Goal: Task Accomplishment & Management: Use online tool/utility

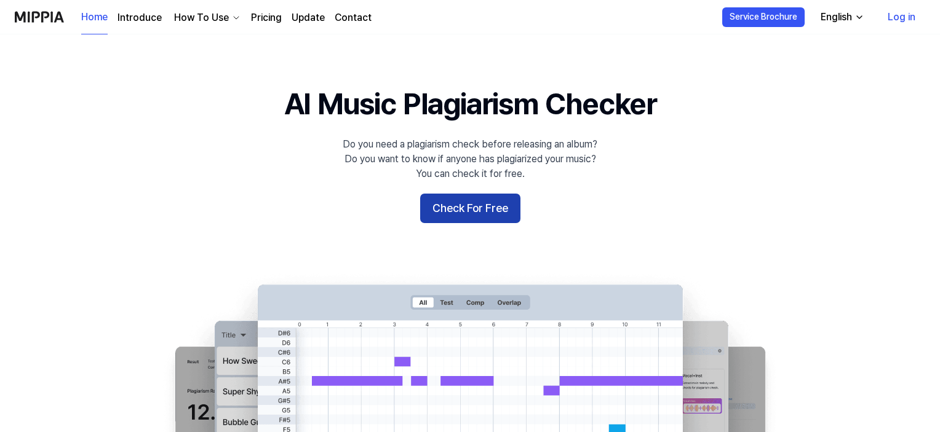
click at [470, 207] on button "Check For Free" at bounding box center [470, 209] width 100 height 30
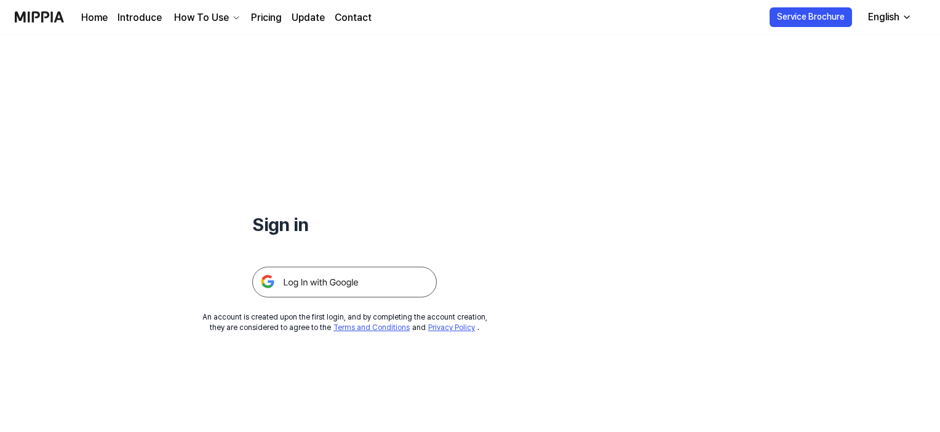
click at [259, 17] on link "Pricing" at bounding box center [266, 17] width 31 height 15
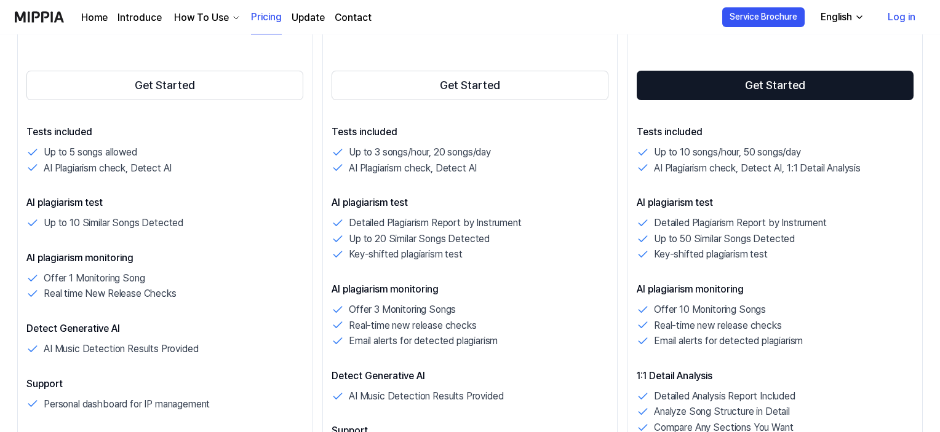
scroll to position [237, 0]
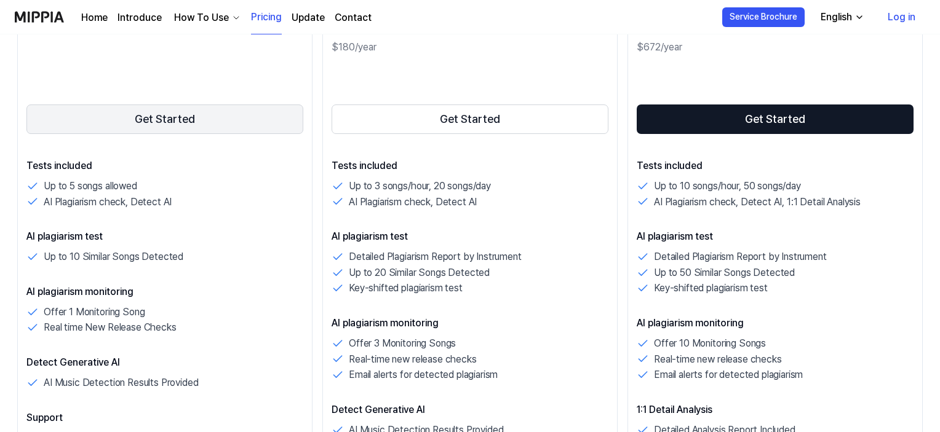
click at [148, 116] on button "Get Started" at bounding box center [164, 120] width 277 height 30
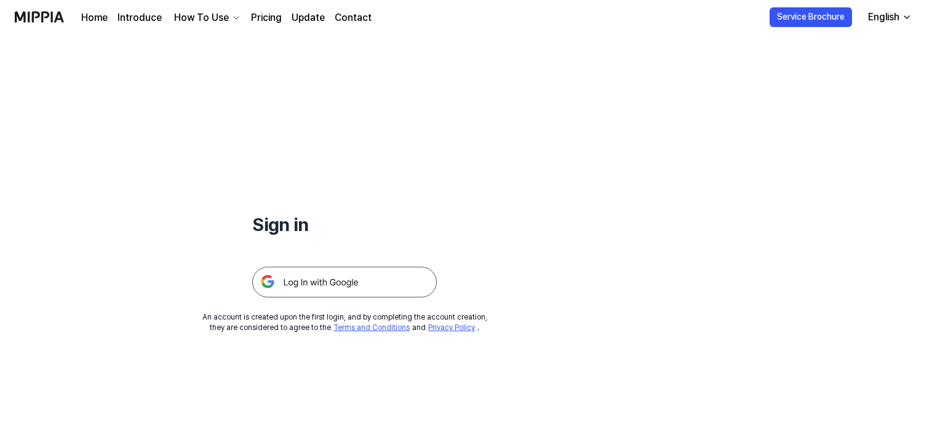
click at [336, 272] on img at bounding box center [344, 282] width 184 height 31
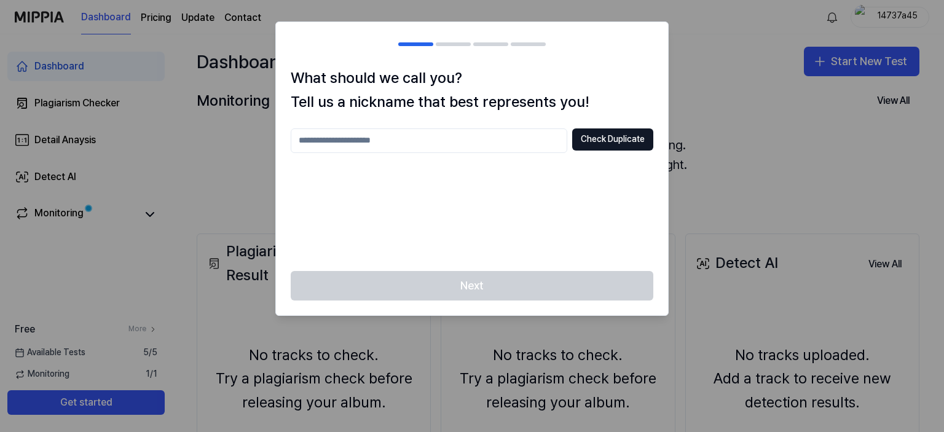
click at [393, 141] on input "text" at bounding box center [429, 141] width 277 height 25
type input "***"
click at [605, 141] on button "Check Duplicate" at bounding box center [612, 140] width 81 height 22
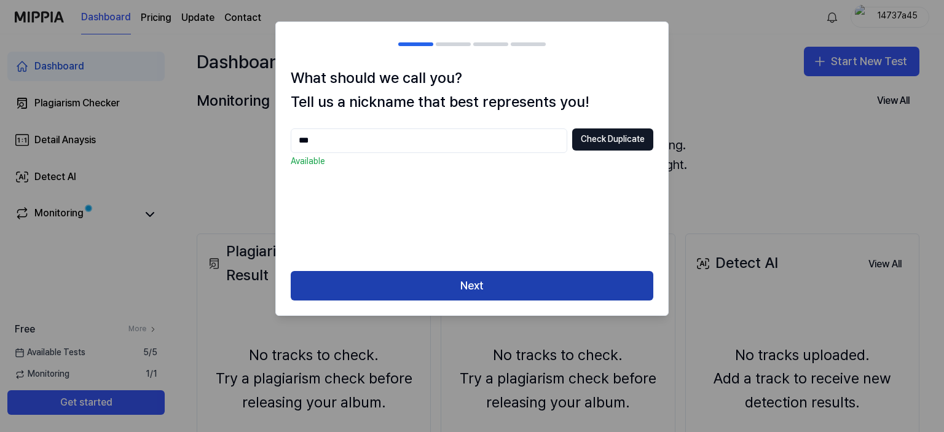
click at [470, 279] on button "Next" at bounding box center [472, 286] width 363 height 30
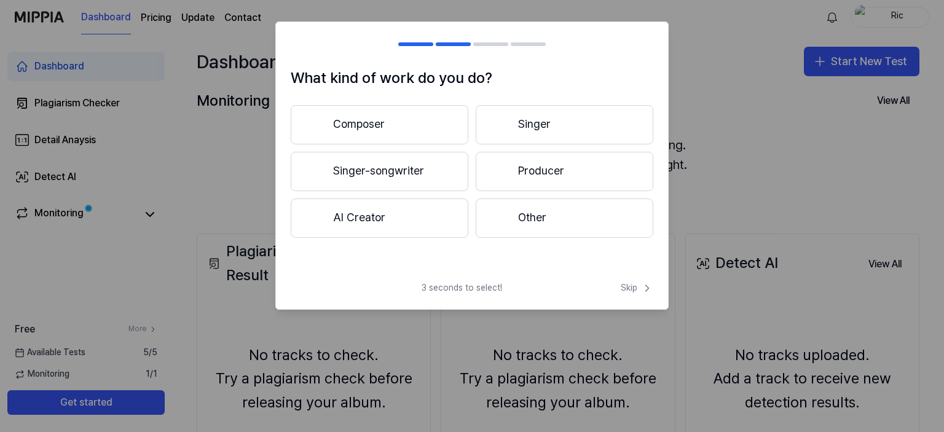
click at [374, 125] on button "Composer" at bounding box center [380, 124] width 178 height 39
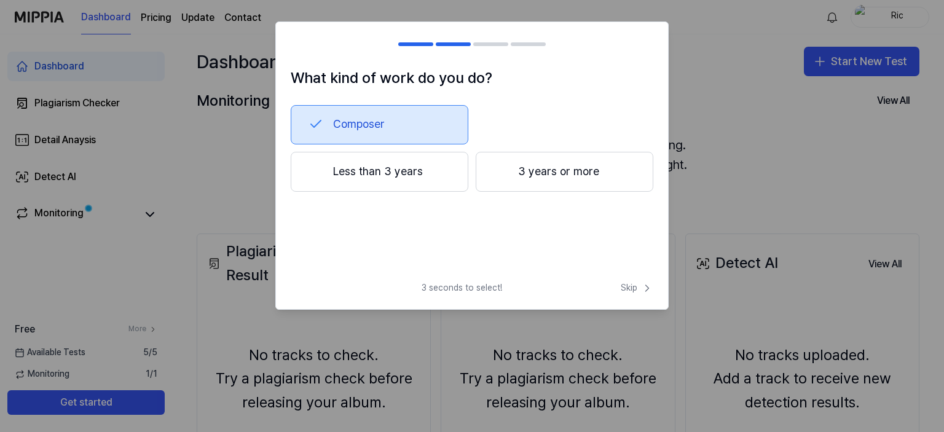
click at [539, 176] on button "3 years or more" at bounding box center [565, 172] width 178 height 41
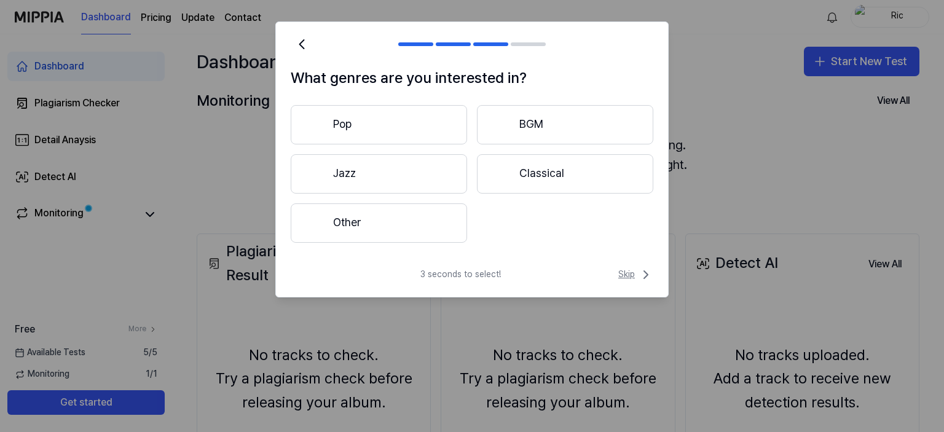
click at [622, 270] on span "Skip" at bounding box center [636, 274] width 35 height 15
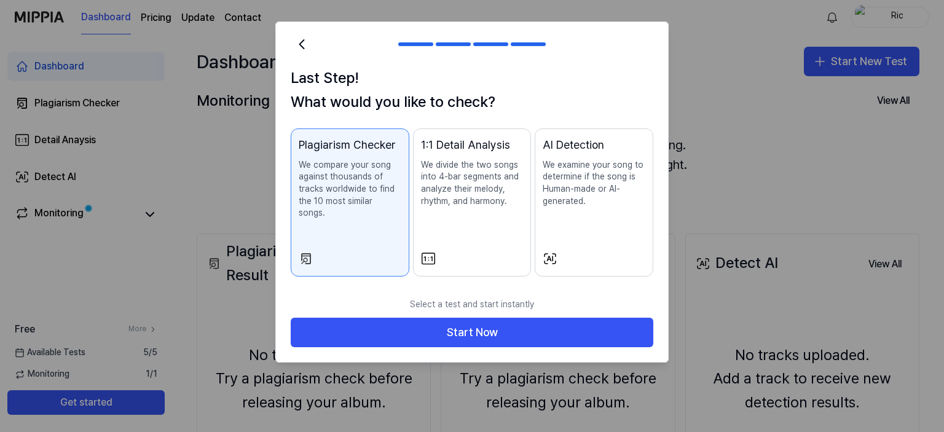
click at [366, 207] on div "Plagiarism Checker We compare your song against thousands of tracks worldwide t…" at bounding box center [350, 191] width 103 height 108
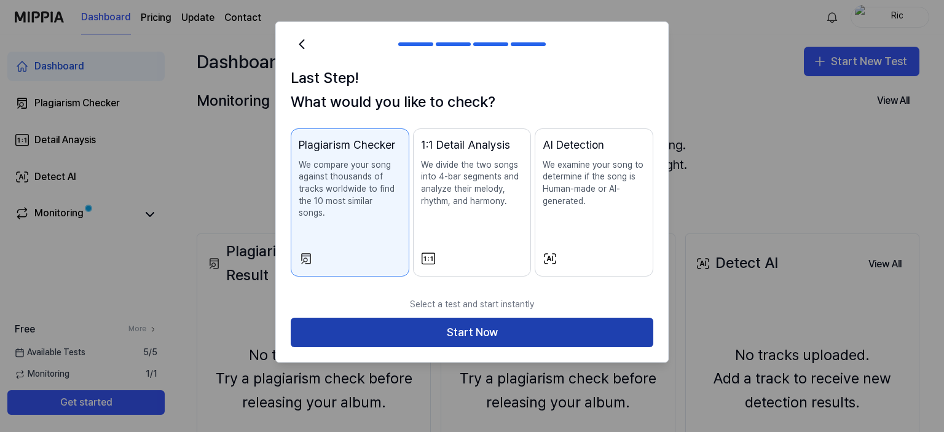
click at [481, 318] on button "Start Now" at bounding box center [472, 333] width 363 height 30
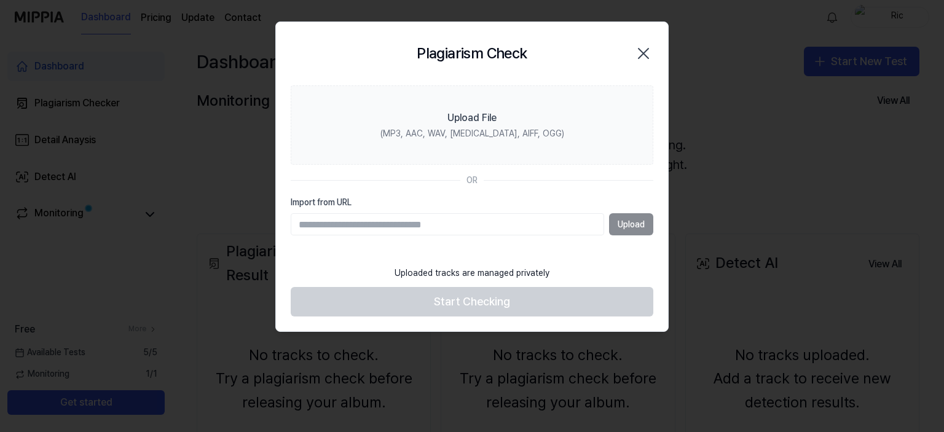
click at [620, 225] on div "Upload" at bounding box center [472, 224] width 363 height 22
click at [625, 223] on div "Upload" at bounding box center [472, 224] width 363 height 22
click at [473, 224] on input "Import from URL" at bounding box center [448, 224] width 314 height 22
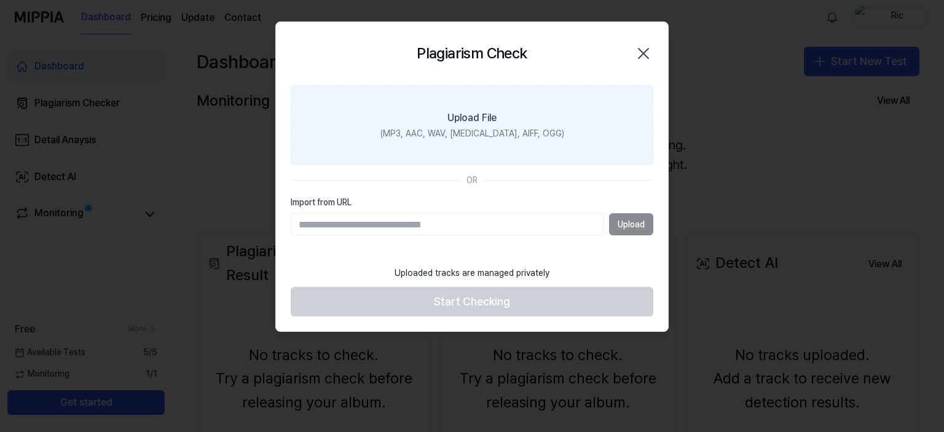
click at [482, 125] on label "Upload File (MP3, AAC, WAV, [MEDICAL_DATA], AIFF, OGG)" at bounding box center [472, 125] width 363 height 80
click at [0, 0] on input "Upload File (MP3, AAC, WAV, [MEDICAL_DATA], AIFF, OGG)" at bounding box center [0, 0] width 0 height 0
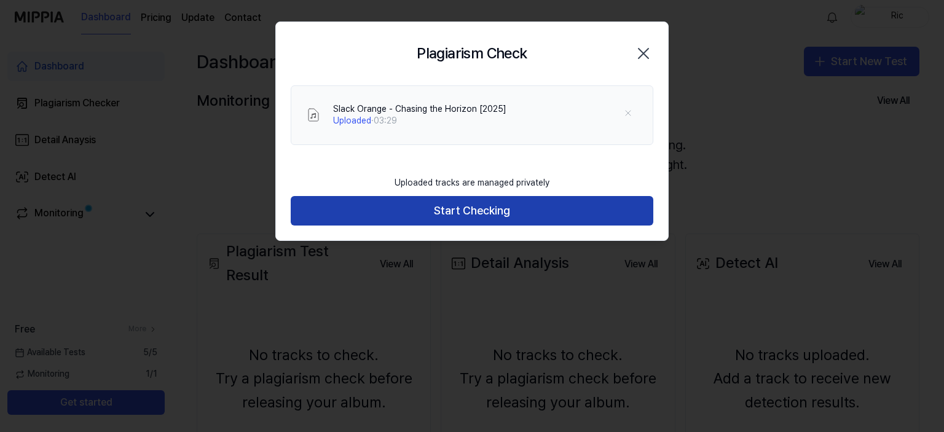
click at [494, 204] on button "Start Checking" at bounding box center [472, 211] width 363 height 30
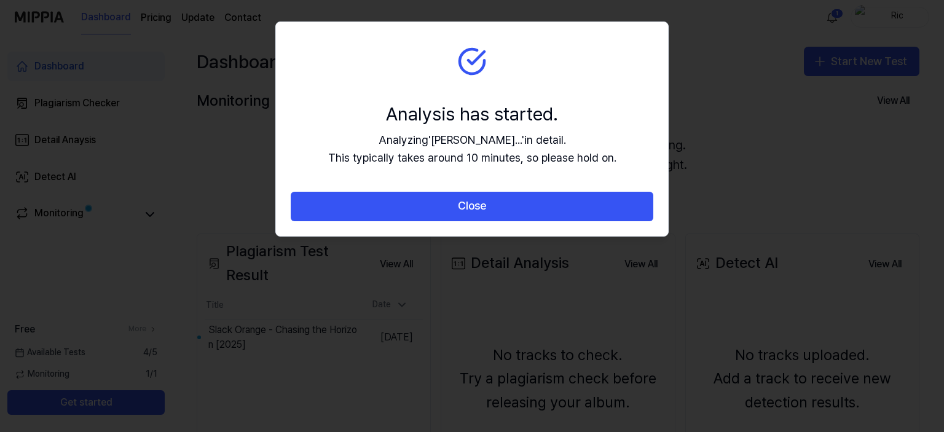
click at [599, 65] on section "Analysis has started. Analyzing ' [PERSON_NAME]... ' in detail. This typically …" at bounding box center [472, 107] width 392 height 170
click at [546, 79] on section "Analysis has started. Analyzing ' [PERSON_NAME]... ' in detail. This typically …" at bounding box center [472, 107] width 392 height 170
click at [563, 66] on section "Analysis has started. Analyzing ' [PERSON_NAME]... ' in detail. This typically …" at bounding box center [472, 107] width 392 height 170
click at [556, 63] on section "Analysis has started. Analyzing ' [PERSON_NAME]... ' in detail. This typically …" at bounding box center [472, 107] width 392 height 170
click at [579, 67] on section "Analysis has started. Analyzing ' [PERSON_NAME]... ' in detail. This typically …" at bounding box center [472, 107] width 392 height 170
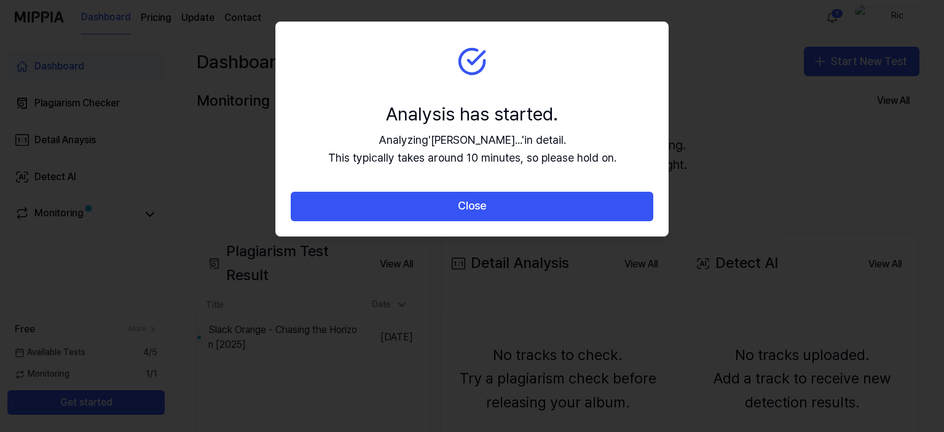
click at [558, 60] on section "Analysis has started. Analyzing ' [PERSON_NAME]... ' in detail. This typically …" at bounding box center [472, 107] width 392 height 170
click at [574, 56] on section "Analysis has started. Analyzing ' [PERSON_NAME]... ' in detail. This typically …" at bounding box center [472, 107] width 392 height 170
click at [540, 69] on section "Analysis has started. Analyzing ' [PERSON_NAME]... ' in detail. This typically …" at bounding box center [472, 107] width 392 height 170
click at [585, 65] on section "Analysis has started. Analyzing ' [PERSON_NAME]... ' in detail. This typically …" at bounding box center [472, 107] width 392 height 170
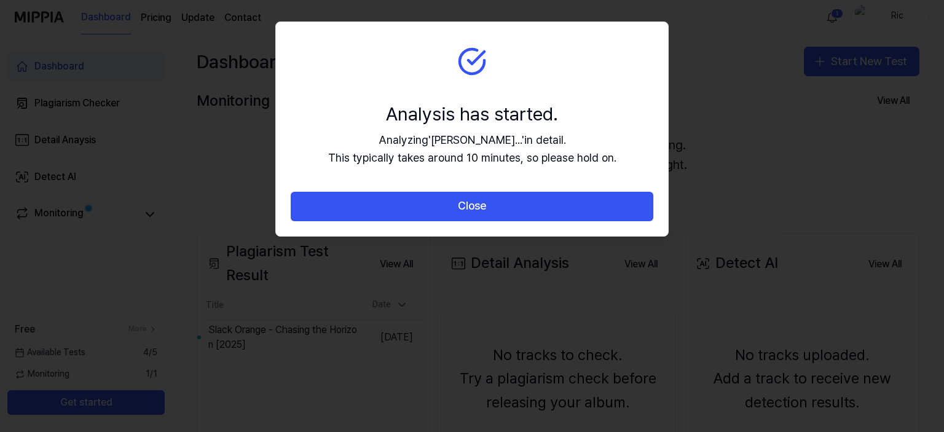
click at [512, 61] on section "Analysis has started. Analyzing ' [PERSON_NAME]... ' in detail. This typically …" at bounding box center [472, 107] width 392 height 170
drag, startPoint x: 551, startPoint y: 42, endPoint x: 543, endPoint y: 60, distance: 19.5
click at [543, 60] on section "Analysis has started. Analyzing ' [PERSON_NAME]... ' in detail. This typically …" at bounding box center [472, 107] width 392 height 170
click at [546, 53] on section "Analysis has started. Analyzing ' [PERSON_NAME]... ' in detail. This typically …" at bounding box center [472, 107] width 392 height 170
click at [568, 66] on section "Analysis has started. Analyzing ' [PERSON_NAME]... ' in detail. This typically …" at bounding box center [472, 107] width 392 height 170
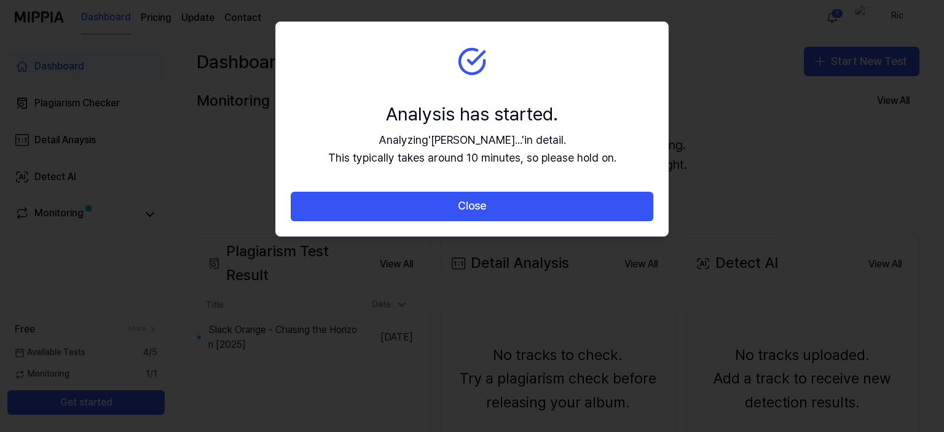
click at [558, 65] on section "Analysis has started. Analyzing ' [PERSON_NAME]... ' in detail. This typically …" at bounding box center [472, 107] width 392 height 170
click at [556, 84] on section "Analysis has started. Analyzing ' [PERSON_NAME]... ' in detail. This typically …" at bounding box center [472, 107] width 392 height 170
click at [545, 77] on section "Analysis has started. Analyzing ' [PERSON_NAME]... ' in detail. This typically …" at bounding box center [472, 107] width 392 height 170
click at [530, 85] on section "Analysis has started. Analyzing ' [PERSON_NAME]... ' in detail. This typically …" at bounding box center [472, 107] width 392 height 170
click at [569, 111] on div "Analysis has started." at bounding box center [472, 114] width 288 height 26
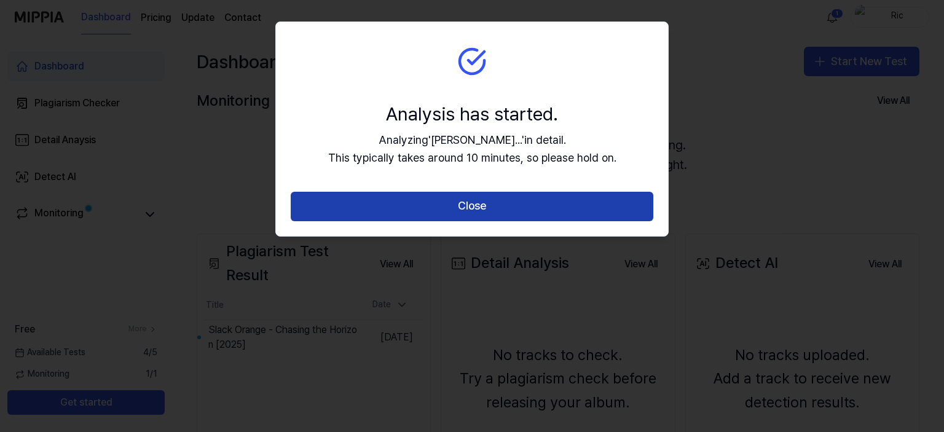
click at [486, 206] on button "Close" at bounding box center [472, 207] width 363 height 30
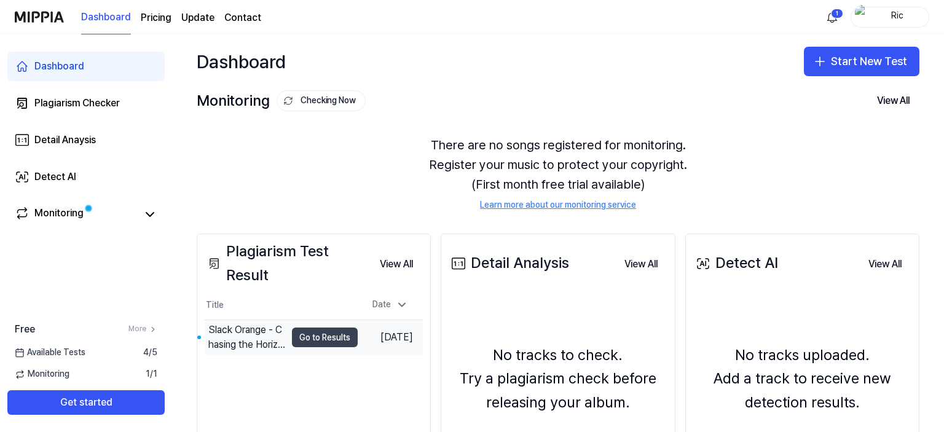
click at [303, 337] on button "Go to Results" at bounding box center [325, 338] width 66 height 20
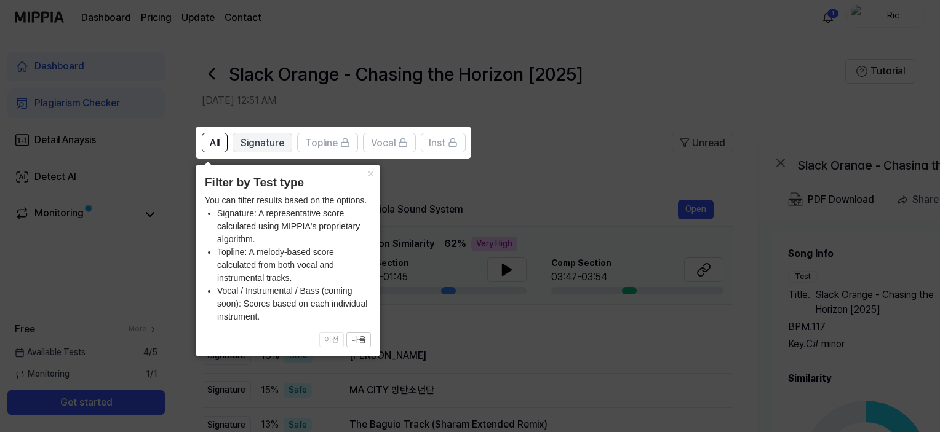
click at [253, 144] on span "Signature" at bounding box center [262, 143] width 44 height 15
click at [371, 170] on button "×" at bounding box center [370, 173] width 20 height 17
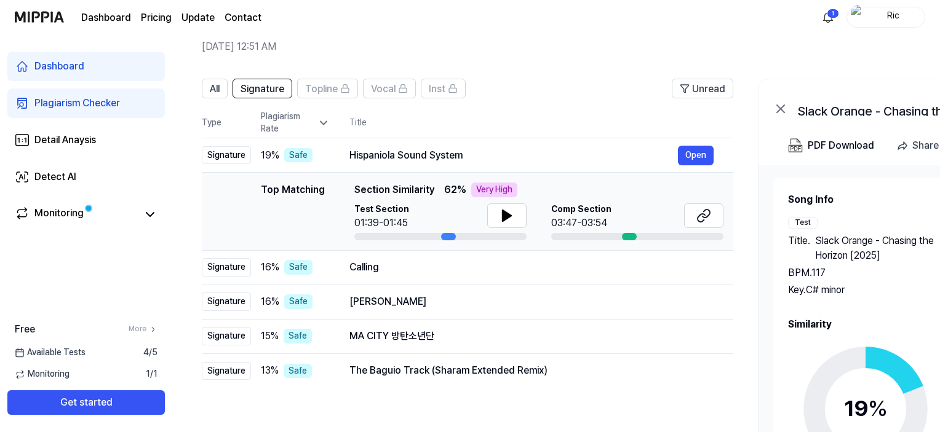
scroll to position [52, 0]
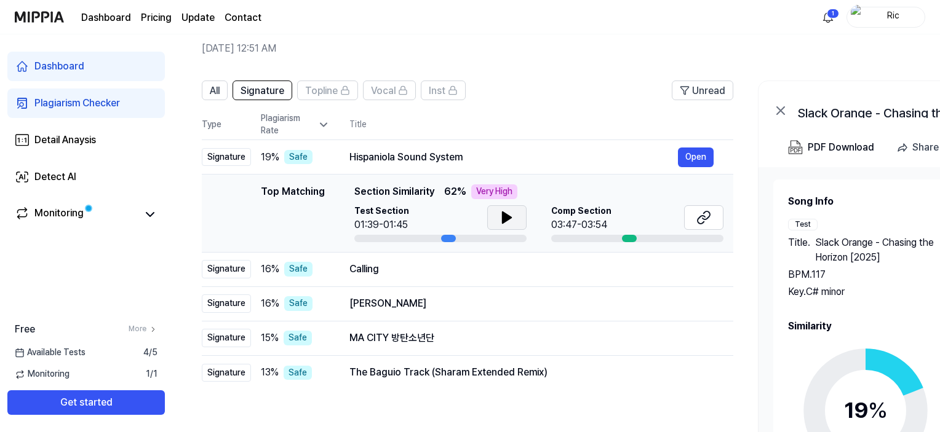
click at [503, 215] on icon at bounding box center [506, 217] width 9 height 11
click at [320, 87] on span "Topline" at bounding box center [321, 91] width 33 height 15
click at [325, 123] on icon at bounding box center [323, 125] width 12 height 12
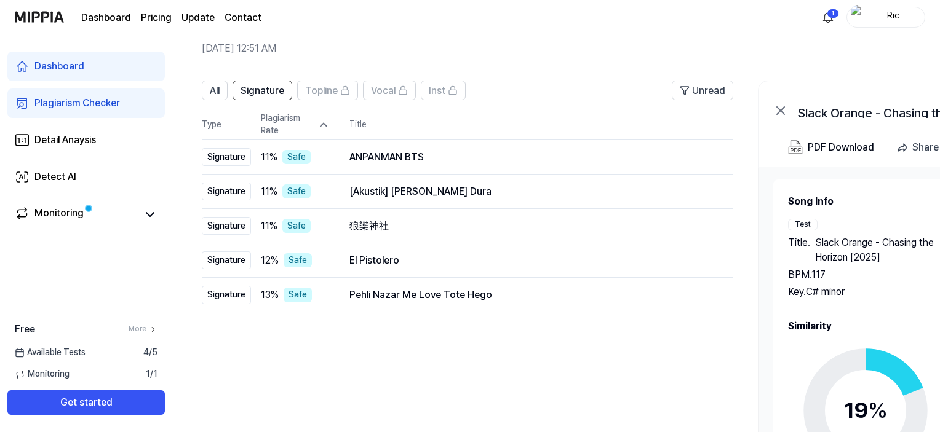
click at [325, 123] on icon at bounding box center [323, 125] width 12 height 12
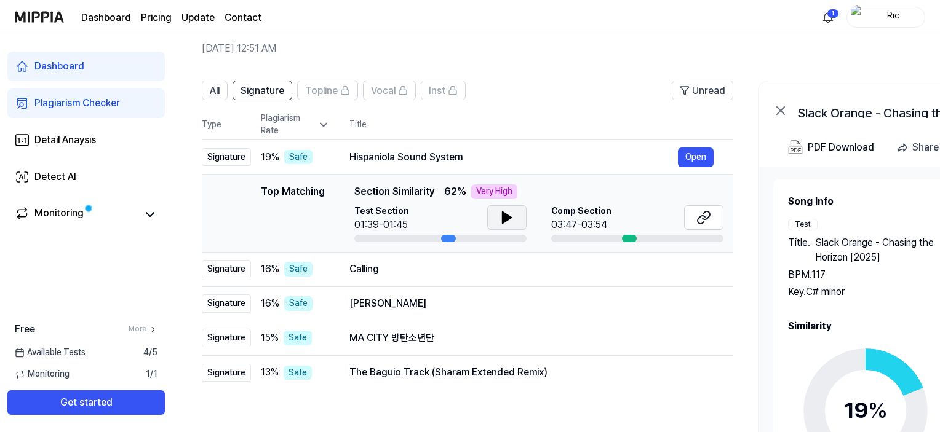
click at [509, 220] on icon at bounding box center [506, 217] width 15 height 15
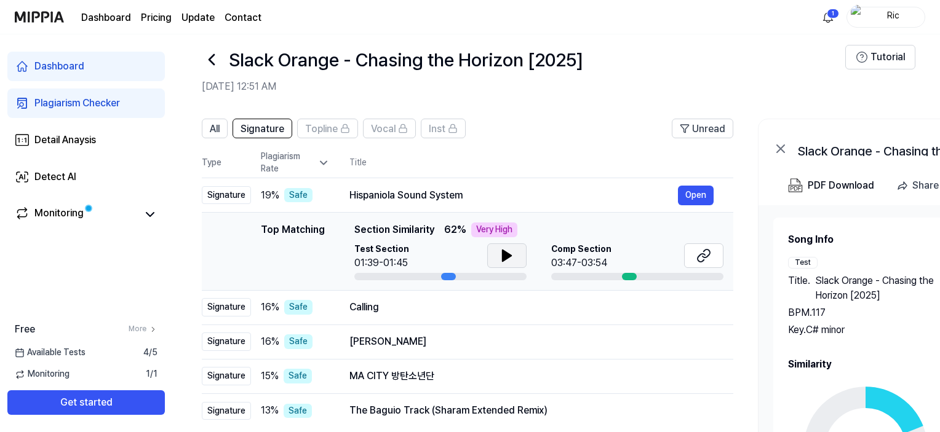
scroll to position [0, 0]
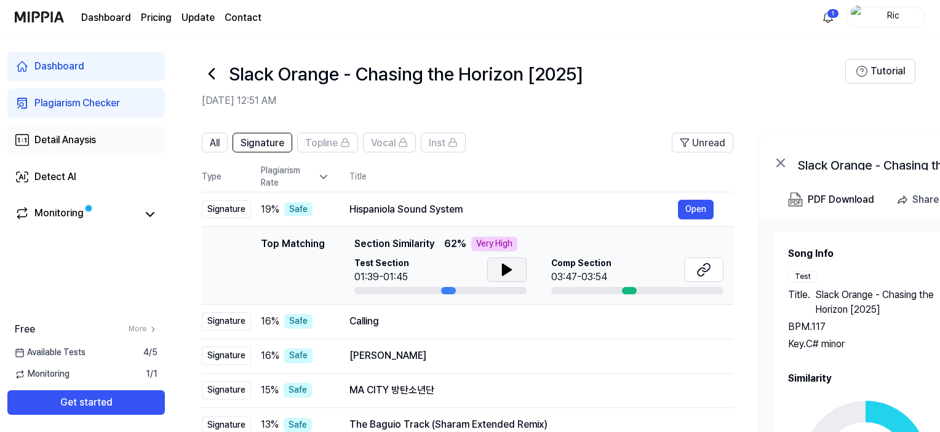
click at [76, 138] on div "Detail Anaysis" at bounding box center [64, 140] width 61 height 15
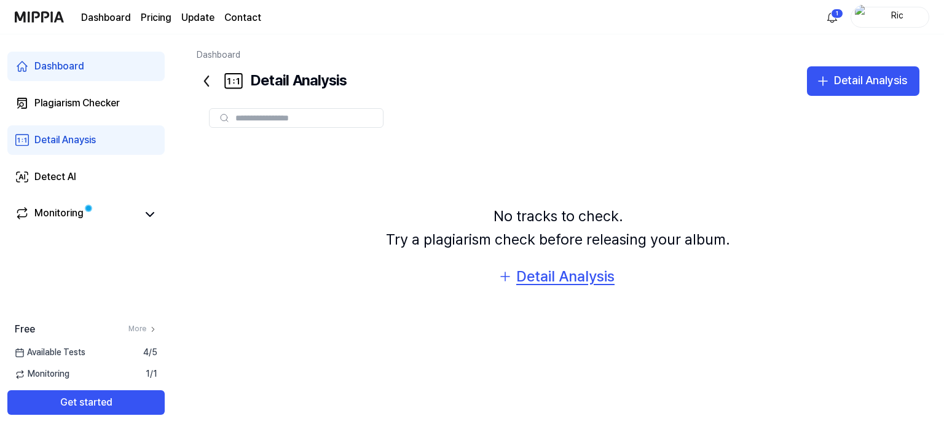
click at [546, 274] on div "Detail Analysis" at bounding box center [565, 276] width 98 height 23
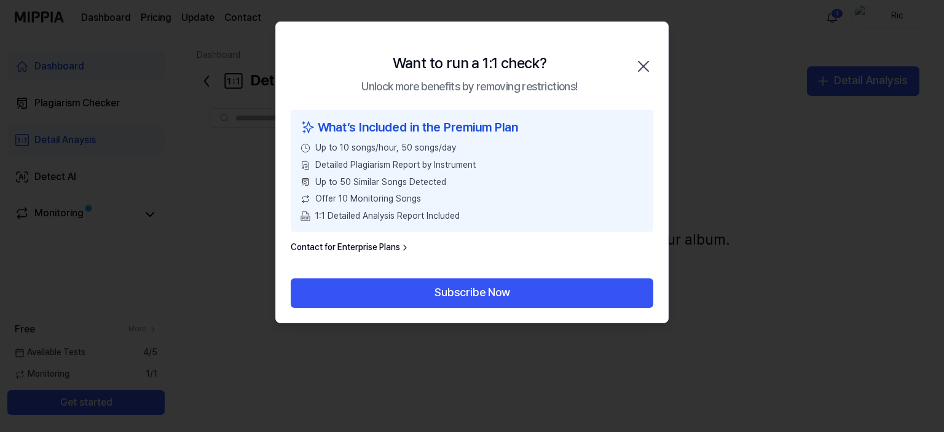
click at [643, 68] on icon "button" at bounding box center [644, 67] width 20 height 20
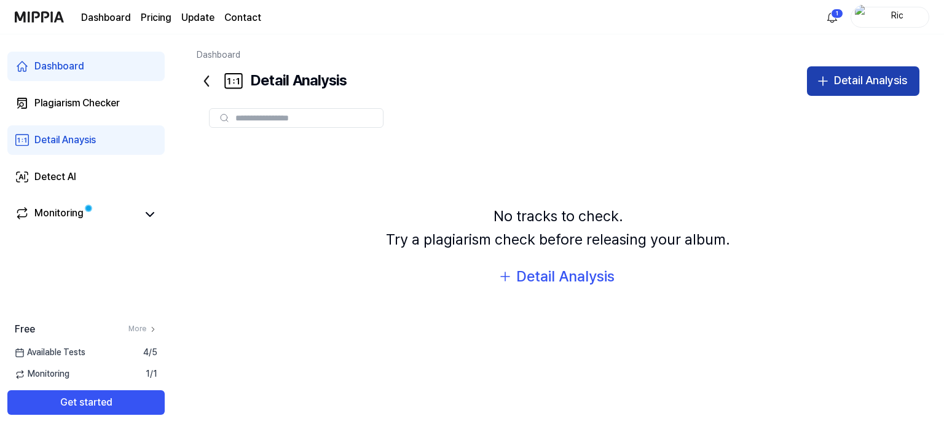
click at [860, 82] on div "Detail Analysis" at bounding box center [870, 81] width 73 height 18
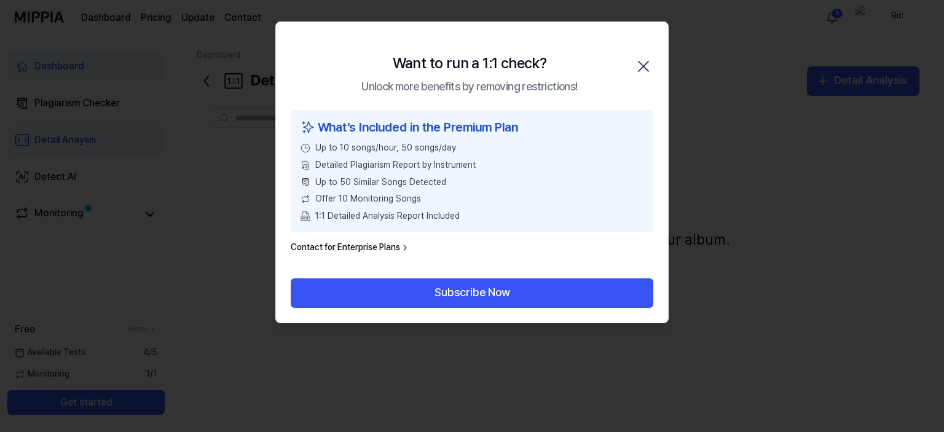
click at [647, 66] on icon "button" at bounding box center [644, 67] width 20 height 20
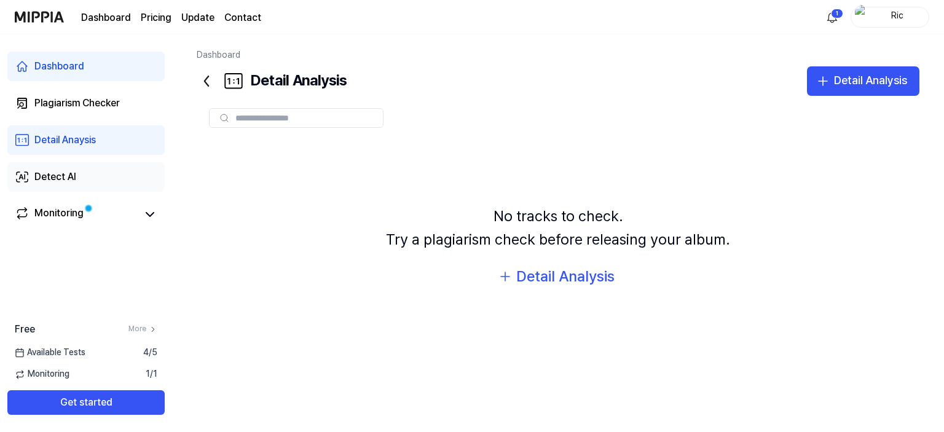
click at [71, 170] on div "Detect AI" at bounding box center [55, 177] width 42 height 15
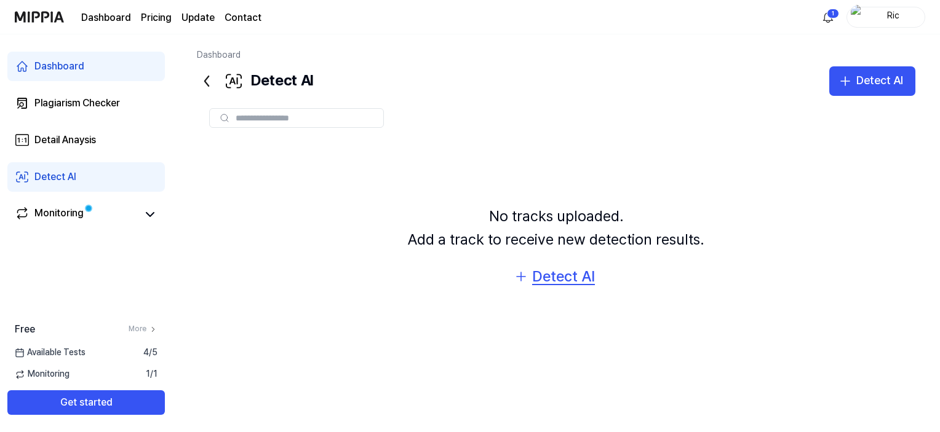
click at [571, 280] on div "Detect AI" at bounding box center [563, 276] width 63 height 23
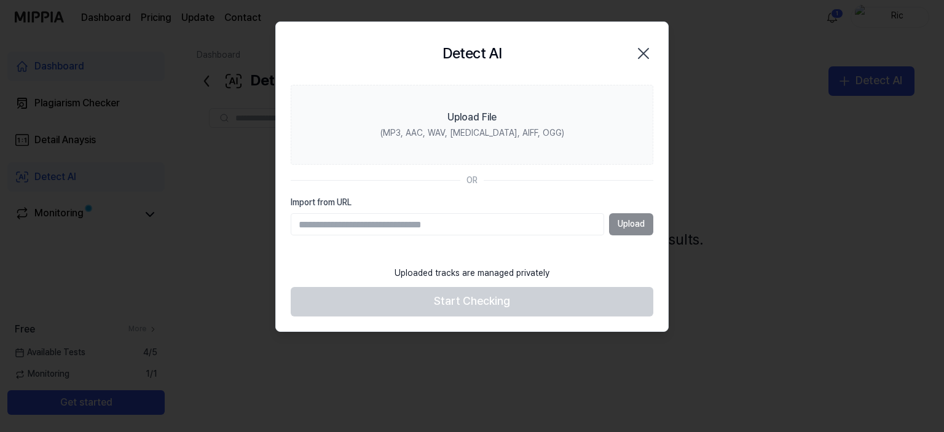
click at [625, 223] on div "Upload" at bounding box center [472, 224] width 363 height 22
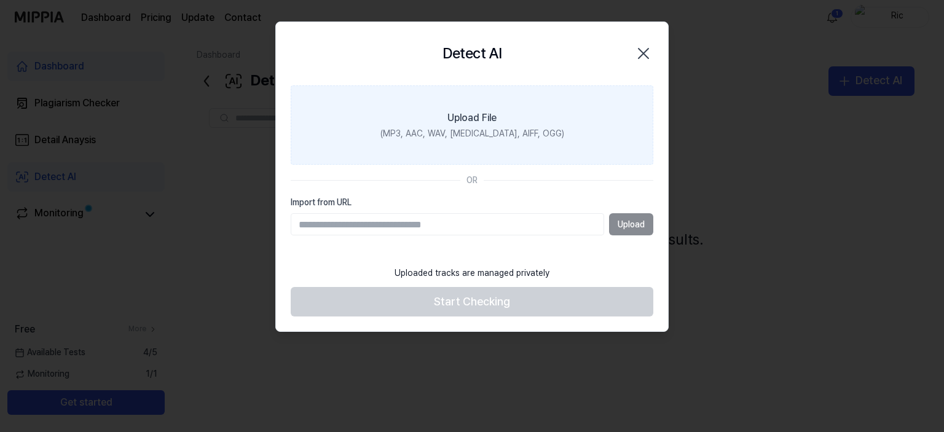
click at [493, 132] on div "(MP3, AAC, WAV, [MEDICAL_DATA], AIFF, OGG)" at bounding box center [473, 134] width 184 height 12
click at [0, 0] on input "Upload File (MP3, AAC, WAV, [MEDICAL_DATA], AIFF, OGG)" at bounding box center [0, 0] width 0 height 0
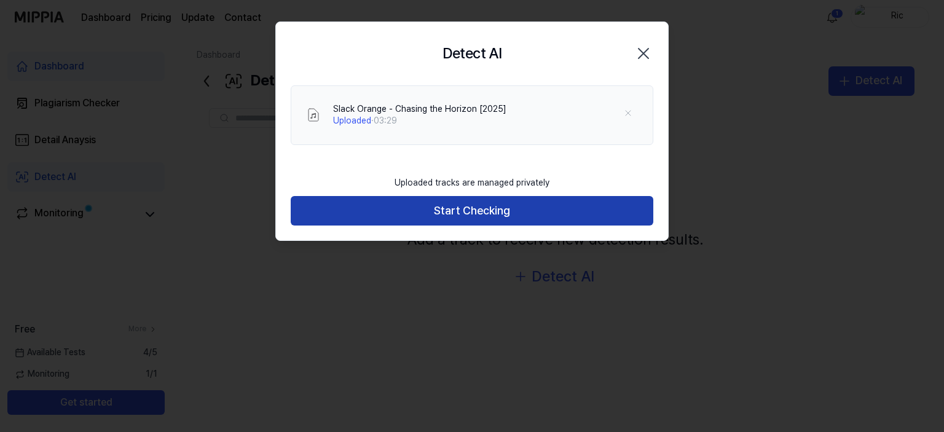
click at [486, 205] on button "Start Checking" at bounding box center [472, 211] width 363 height 30
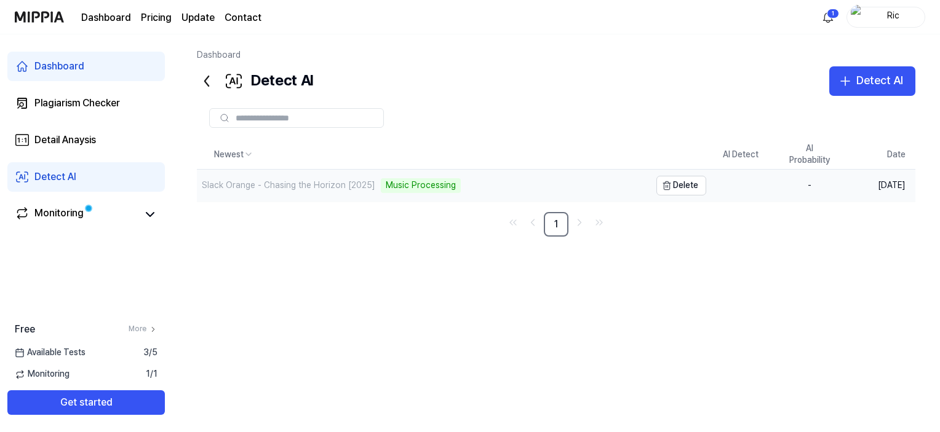
click at [303, 184] on div "Slack Orange - Chasing the Horizon [2025]" at bounding box center [288, 186] width 173 height 12
click at [322, 181] on div "Slack Orange - Chasing the Horizon [2025]" at bounding box center [288, 187] width 173 height 12
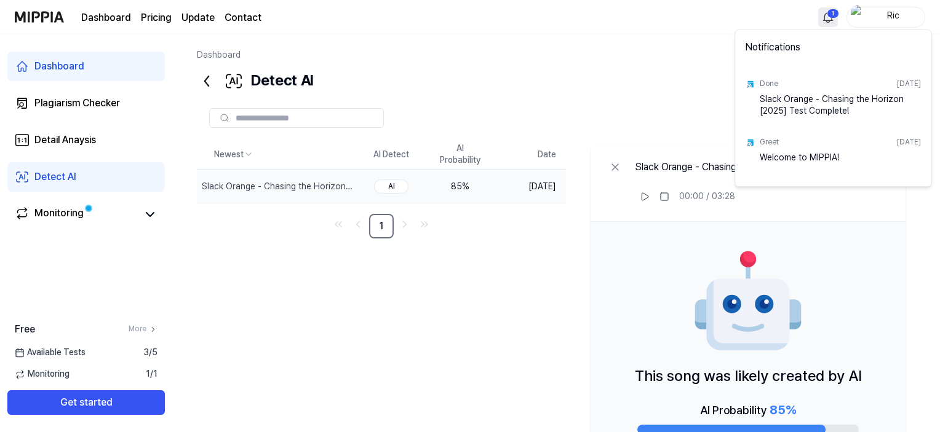
click at [824, 19] on html "Dashboard Pricing Update Contact 1 Ric Dashboard Plagiarism Checker Detail Anay…" at bounding box center [470, 216] width 940 height 432
click at [834, 21] on html "Dashboard Pricing Update Contact Ric Dashboard Plagiarism Checker Detail Anaysi…" at bounding box center [472, 216] width 944 height 432
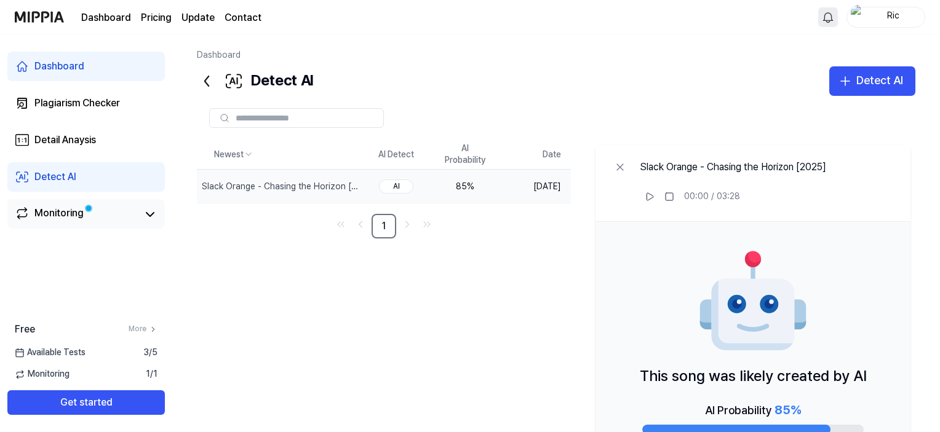
click at [34, 212] on div "Monitoring" at bounding box center [58, 214] width 49 height 17
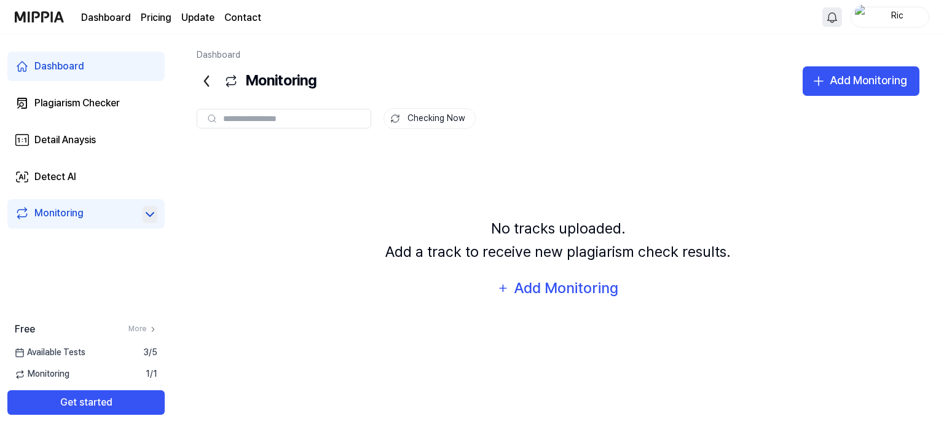
click at [143, 213] on icon at bounding box center [150, 214] width 15 height 15
click at [81, 98] on div "Plagiarism Checker" at bounding box center [76, 103] width 85 height 15
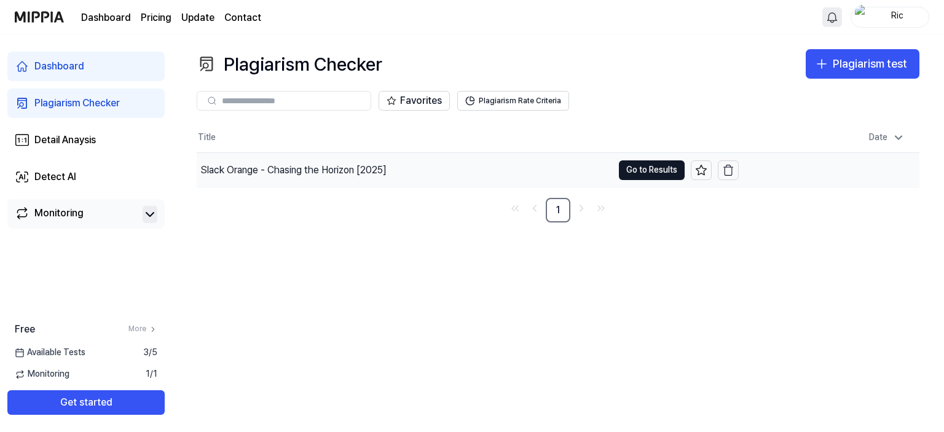
click at [263, 167] on div "Slack Orange - Chasing the Horizon [2025]" at bounding box center [293, 170] width 186 height 15
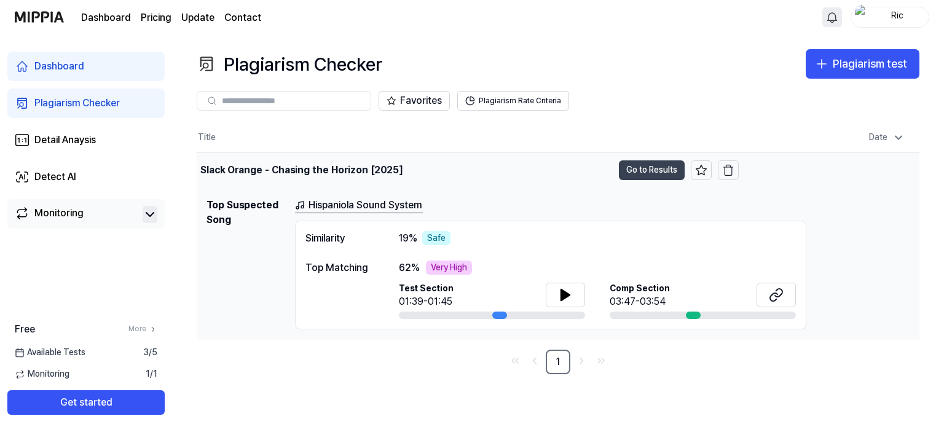
click at [652, 165] on button "Go to Results" at bounding box center [652, 170] width 66 height 20
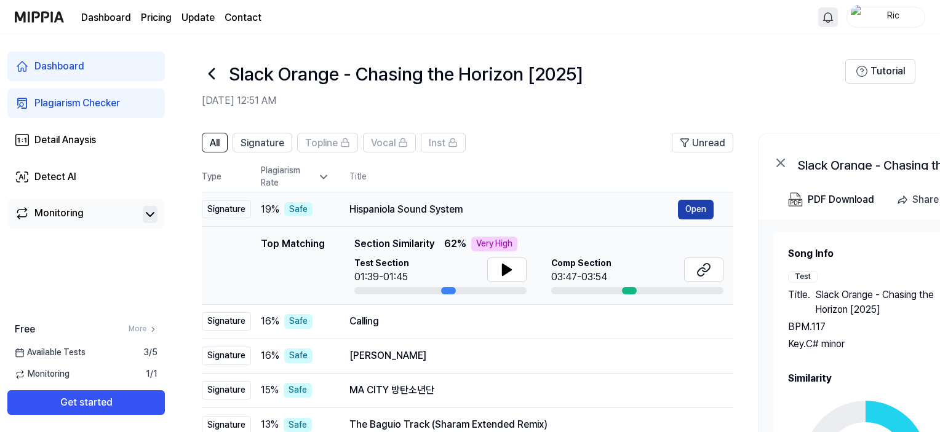
click at [696, 208] on button "Open" at bounding box center [696, 210] width 36 height 20
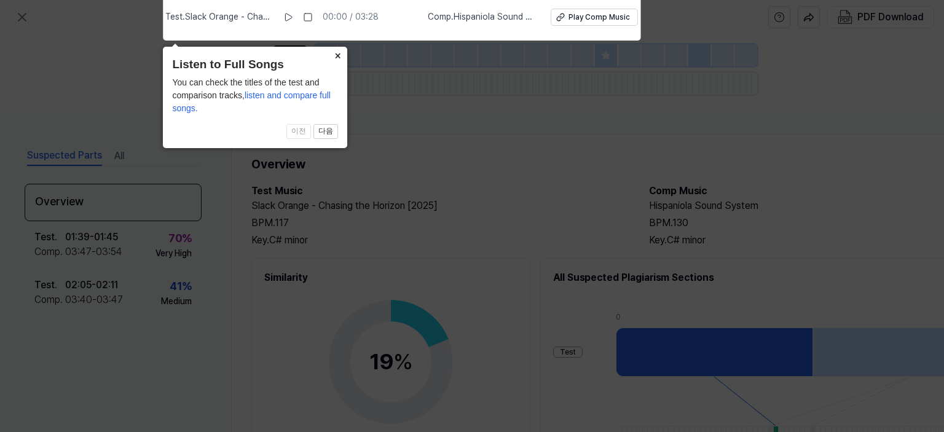
click at [339, 53] on button "×" at bounding box center [338, 55] width 20 height 17
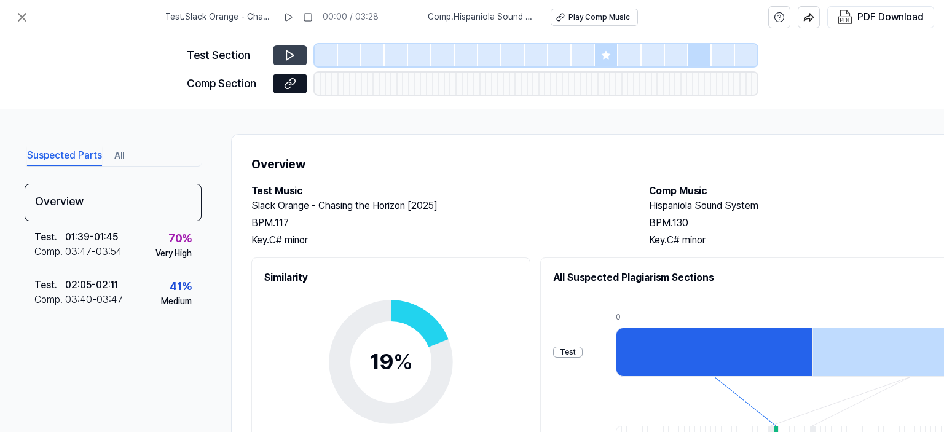
click at [290, 54] on icon at bounding box center [290, 55] width 12 height 12
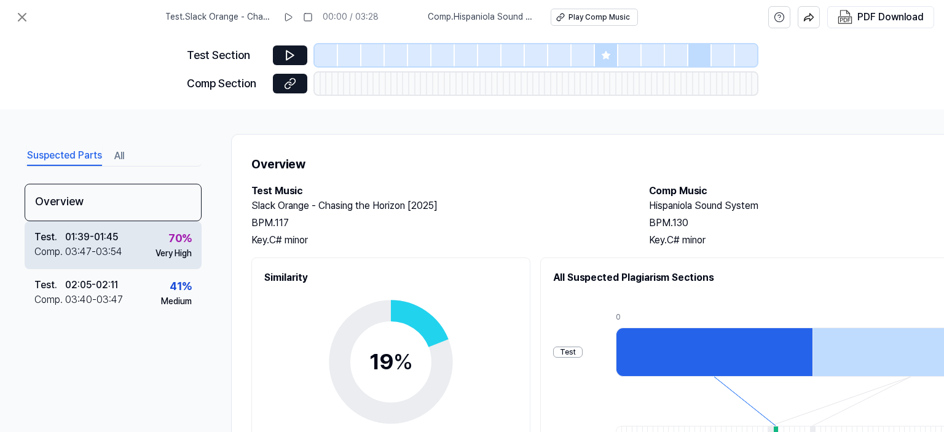
click at [100, 238] on div "01:39 - 01:45" at bounding box center [91, 237] width 53 height 15
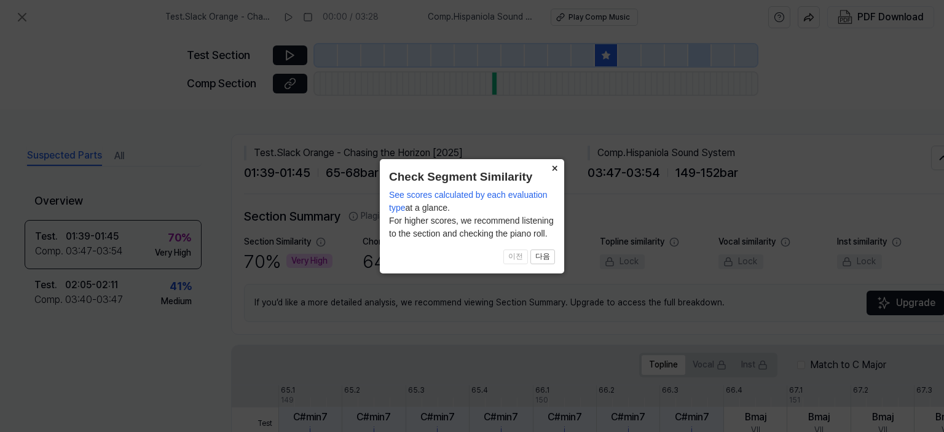
click at [555, 165] on button "×" at bounding box center [555, 167] width 20 height 17
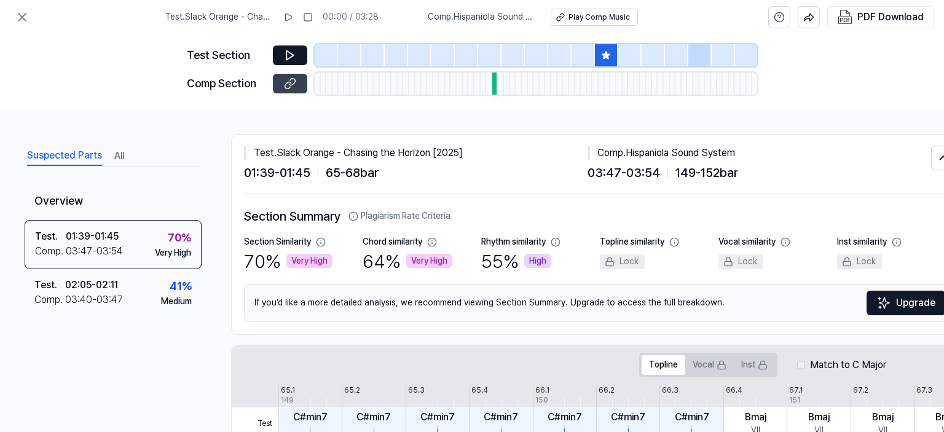
click at [287, 85] on icon at bounding box center [290, 83] width 12 height 12
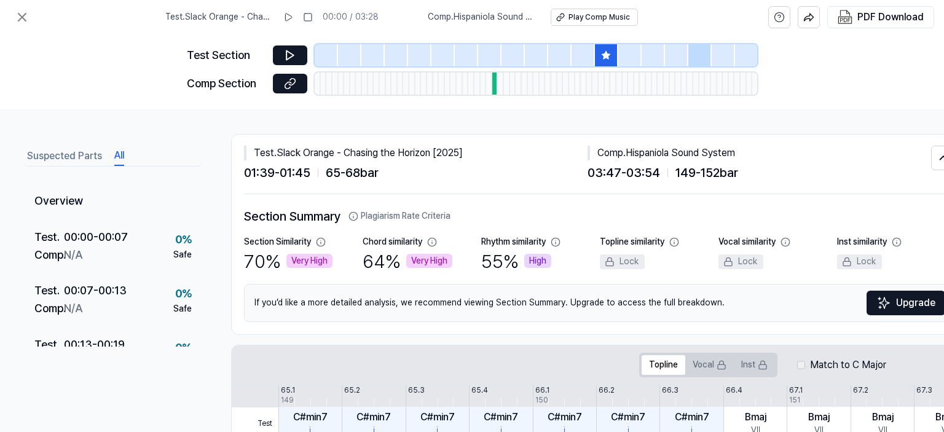
click at [121, 154] on button "All" at bounding box center [119, 156] width 10 height 20
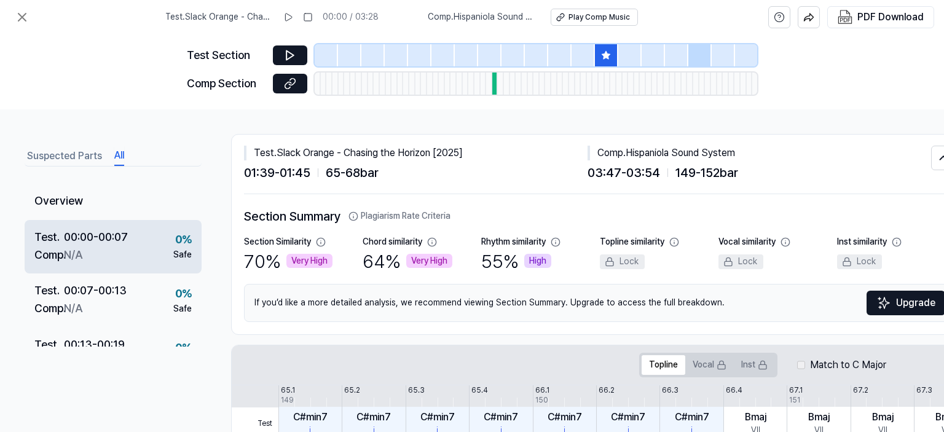
click at [64, 243] on div "00:00 - 00:07" at bounding box center [96, 238] width 64 height 18
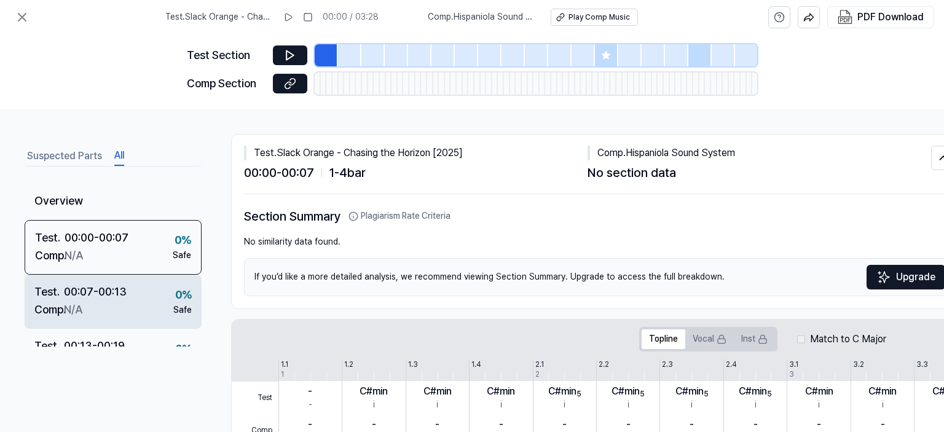
click at [76, 295] on div "00:07 - 00:13" at bounding box center [95, 292] width 63 height 18
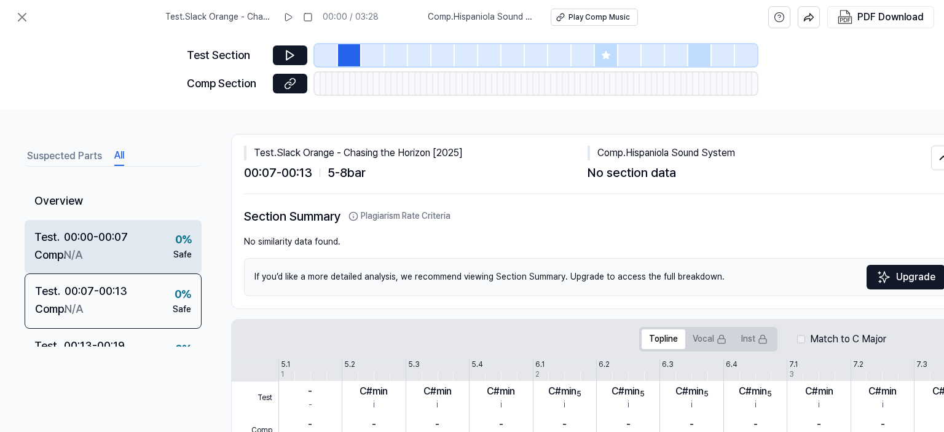
click at [94, 252] on div "Comp . N/A" at bounding box center [80, 256] width 93 height 18
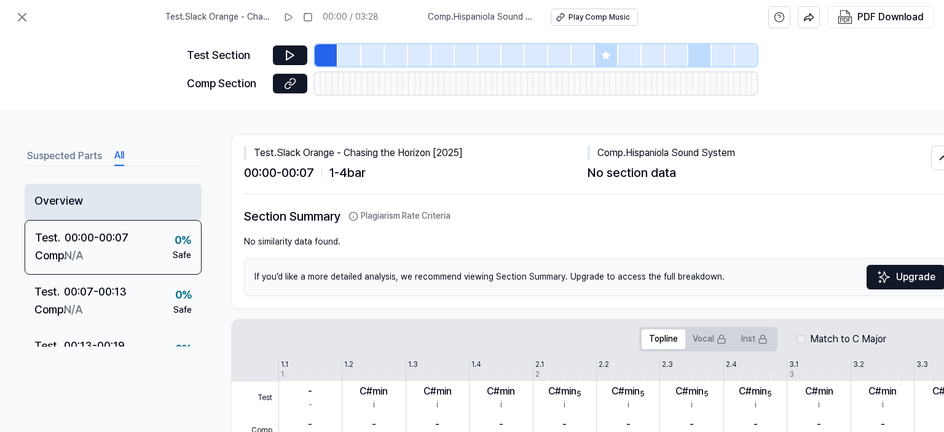
click at [101, 206] on div "Overview" at bounding box center [113, 202] width 177 height 36
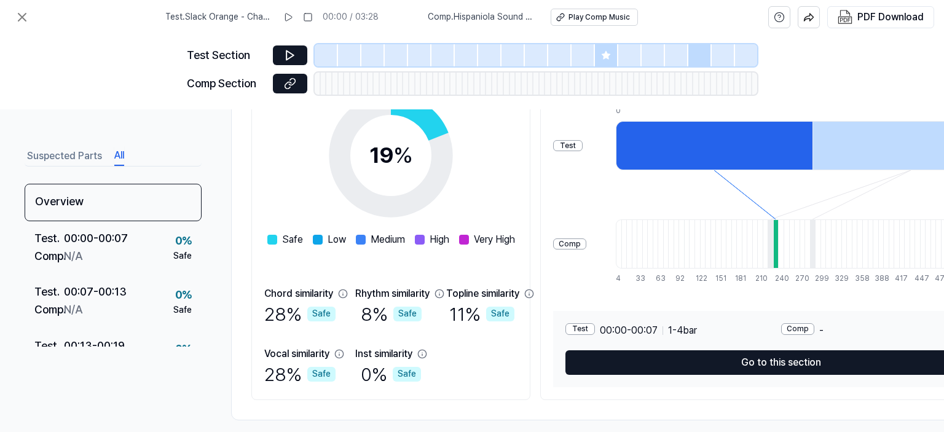
scroll to position [224, 0]
